Goal: Transaction & Acquisition: Purchase product/service

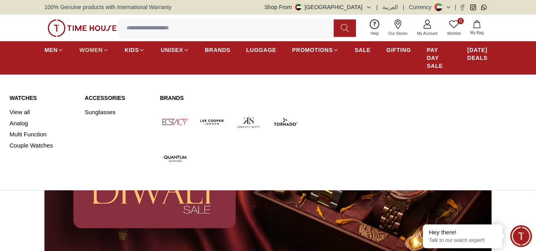
click at [92, 47] on span "WOMEN" at bounding box center [90, 50] width 23 height 8
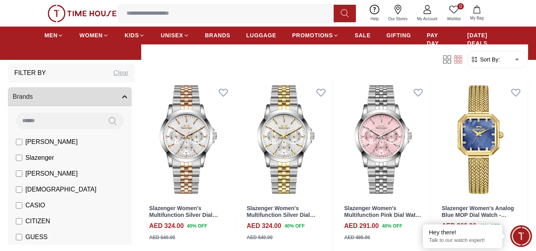
scroll to position [79, 0]
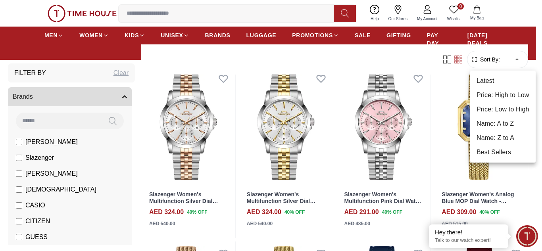
click at [495, 108] on li "Price: Low to High" at bounding box center [502, 109] width 65 height 14
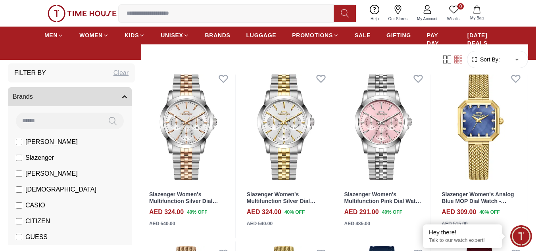
type input "*"
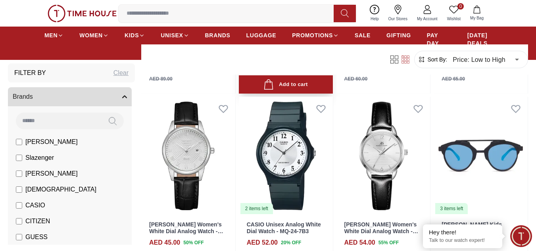
scroll to position [238, 0]
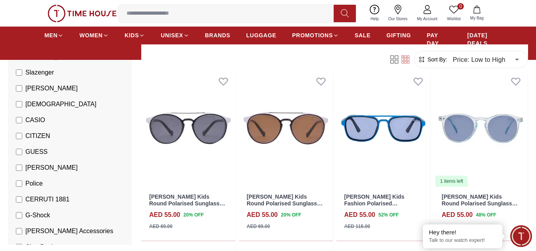
scroll to position [40, 0]
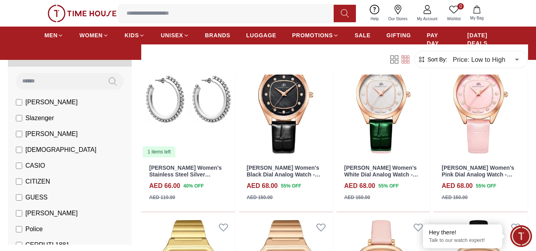
scroll to position [2461, 0]
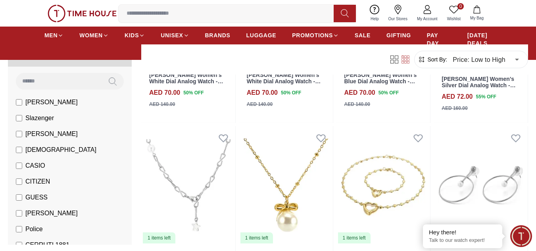
scroll to position [3723, 0]
